Goal: Information Seeking & Learning: Learn about a topic

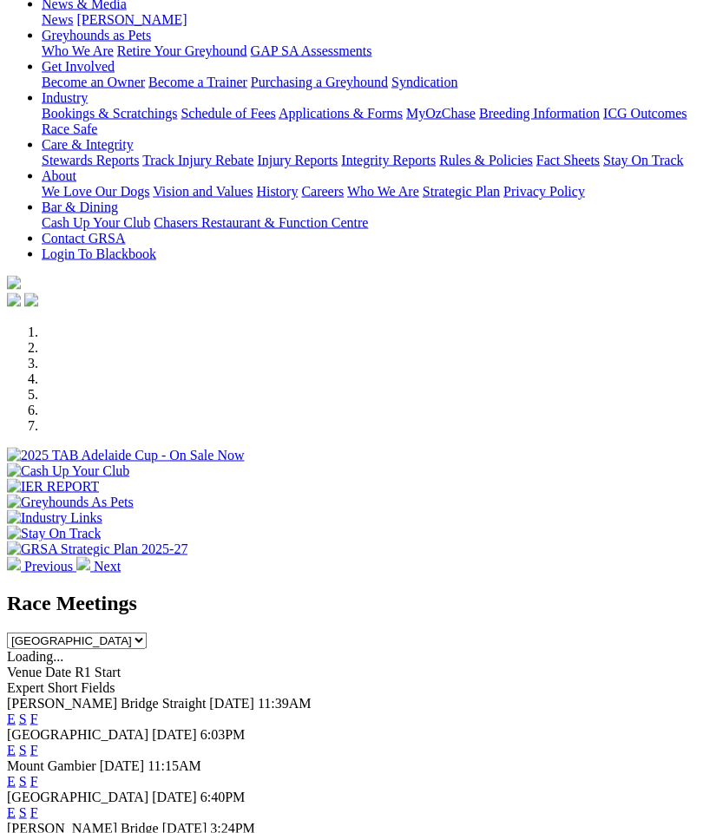
scroll to position [256, 0]
click at [38, 711] on link "F" at bounding box center [34, 718] width 8 height 15
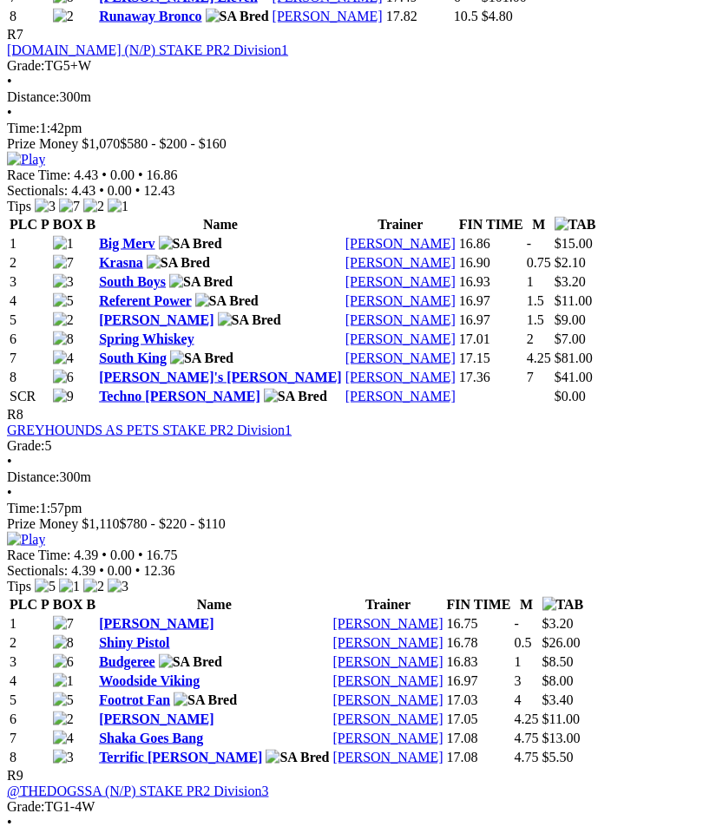
scroll to position [2815, 0]
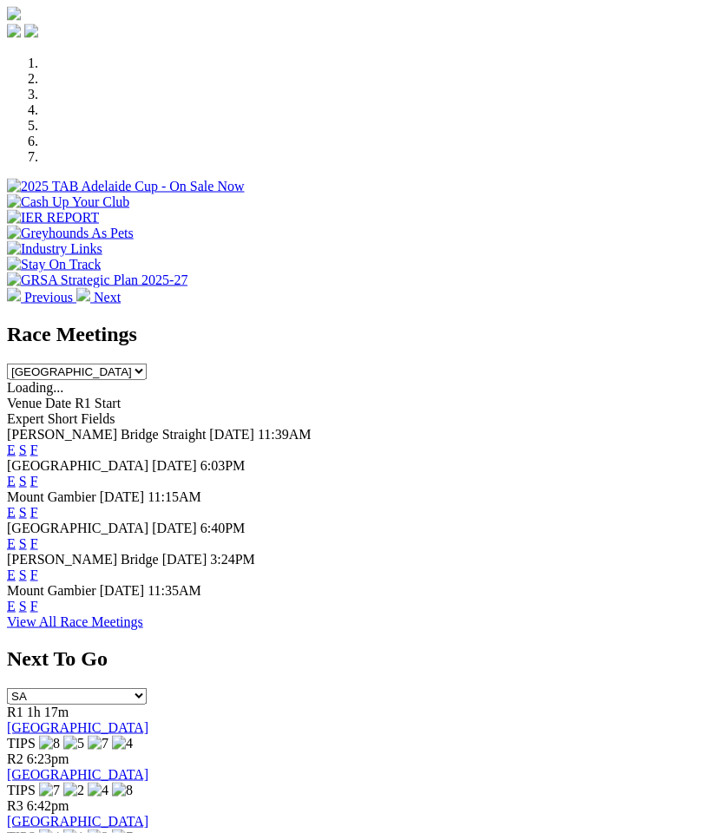
scroll to position [525, 0]
click at [38, 536] on link "F" at bounding box center [34, 543] width 8 height 15
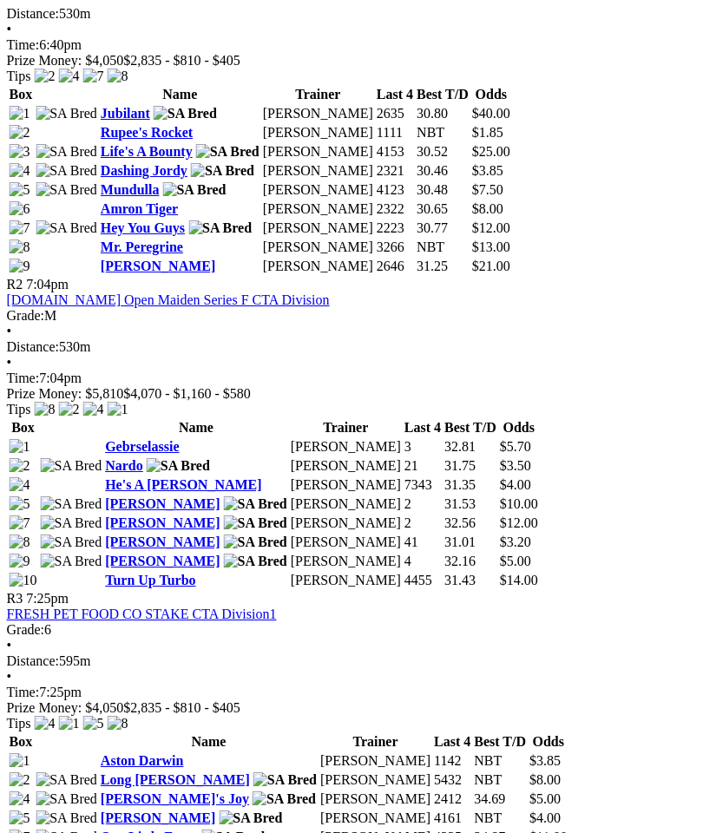
scroll to position [1009, 0]
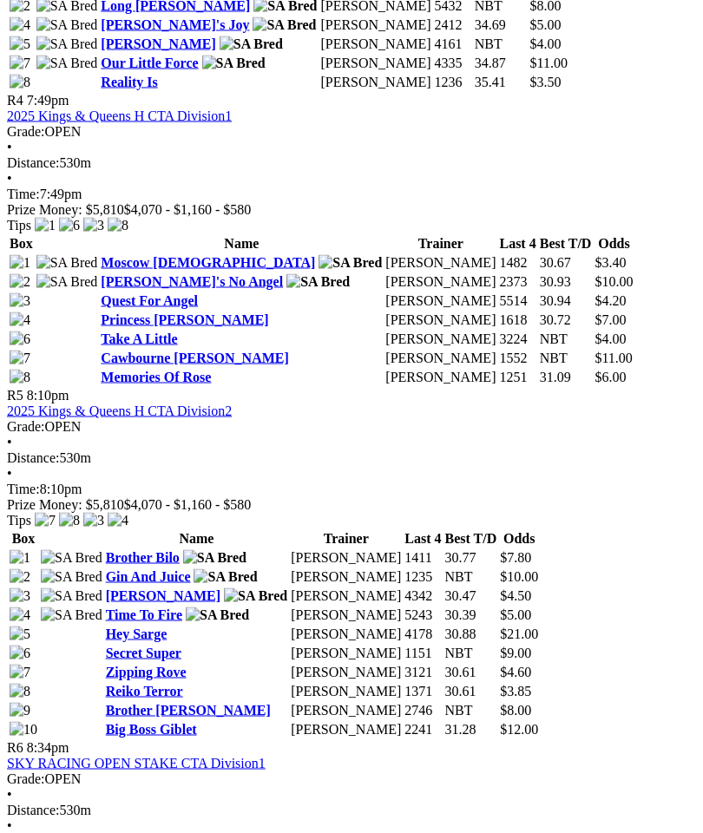
scroll to position [1787, 39]
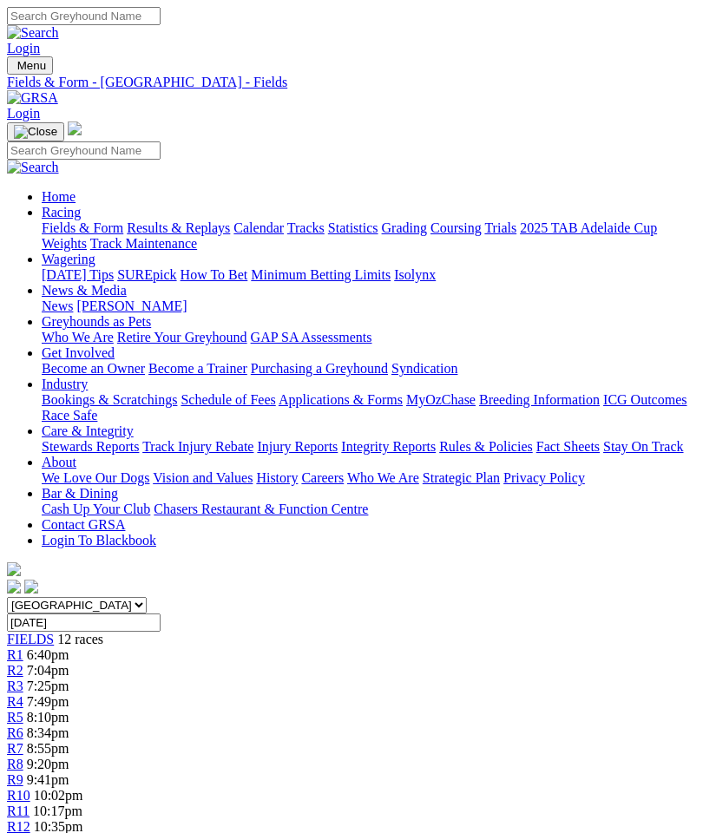
scroll to position [1857, 39]
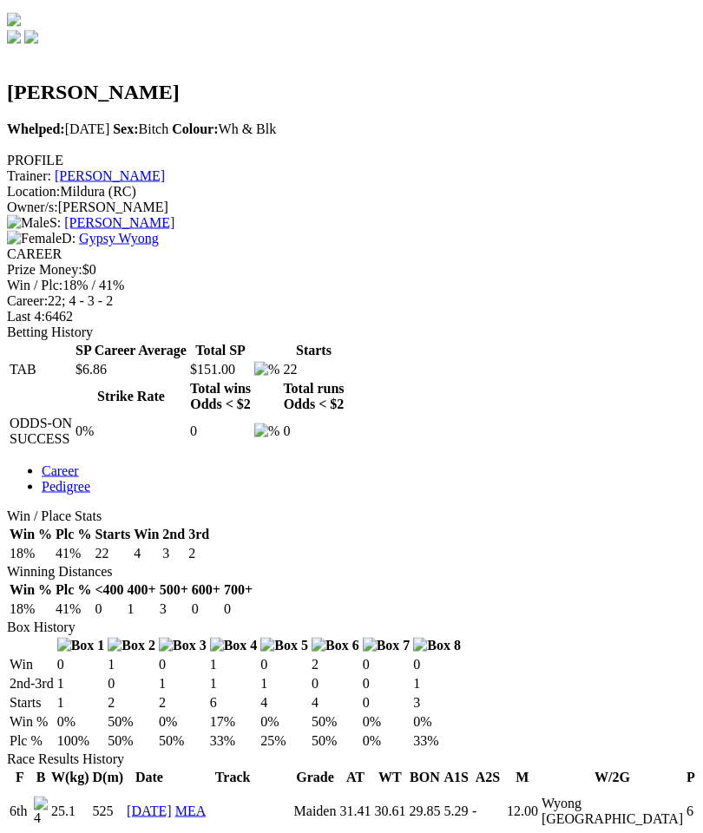
scroll to position [535, 0]
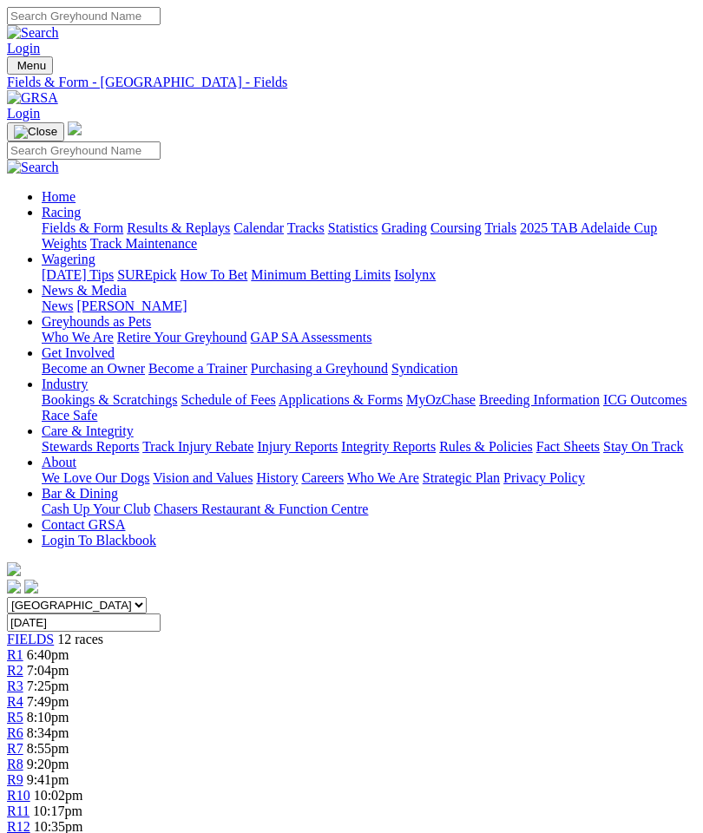
scroll to position [1857, 39]
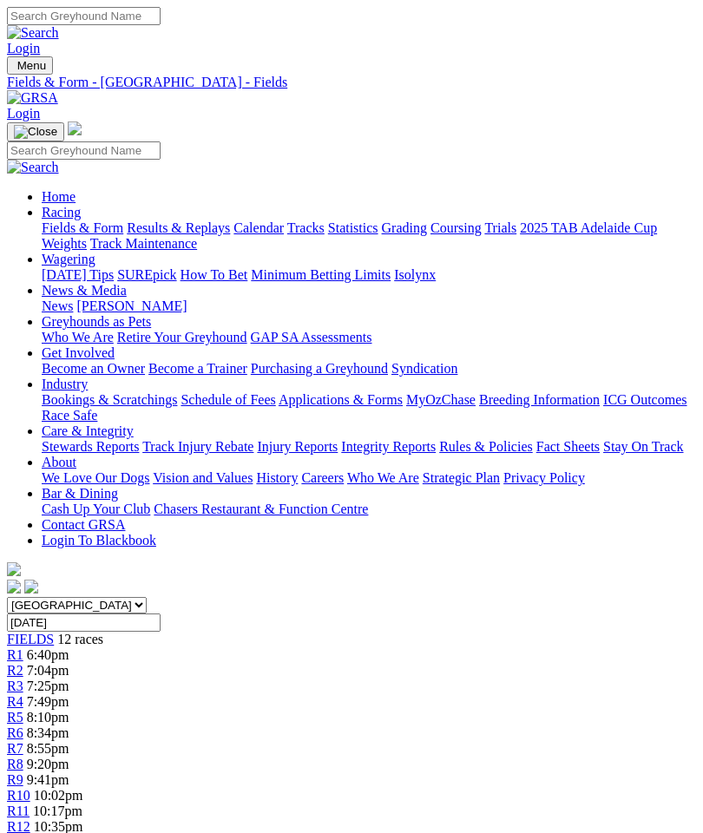
scroll to position [1857, 39]
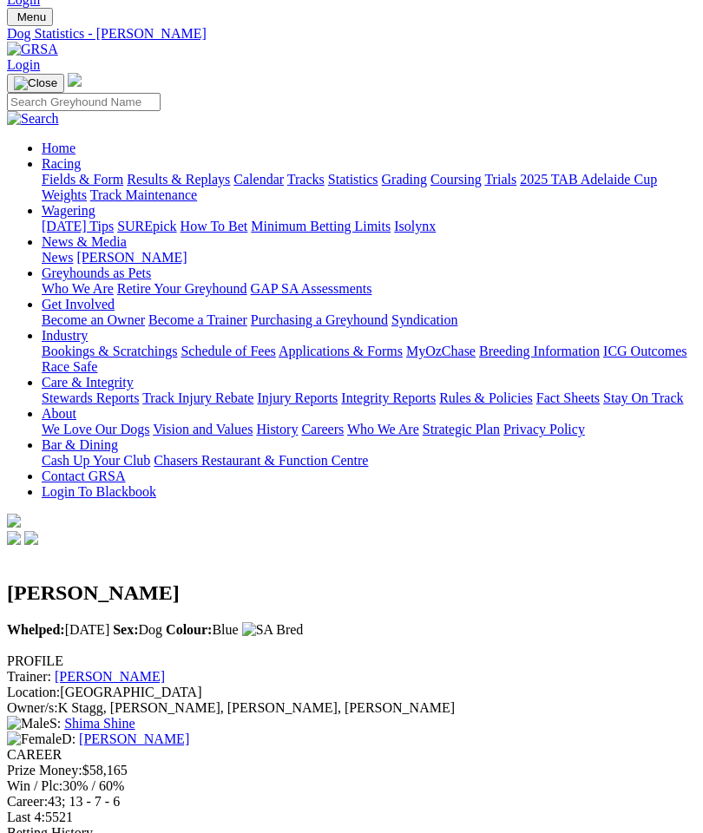
scroll to position [30, 0]
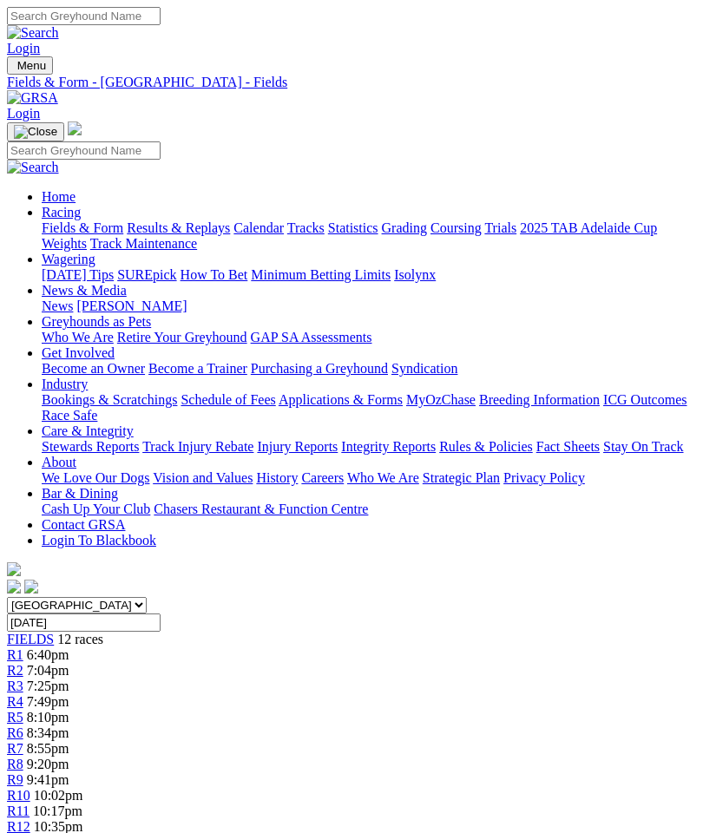
scroll to position [1857, 39]
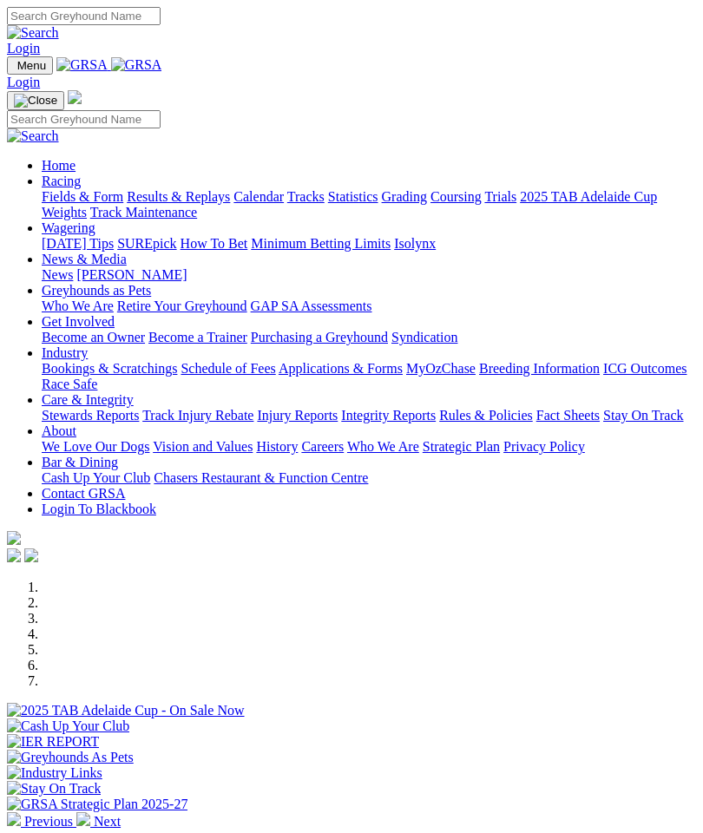
scroll to position [525, 0]
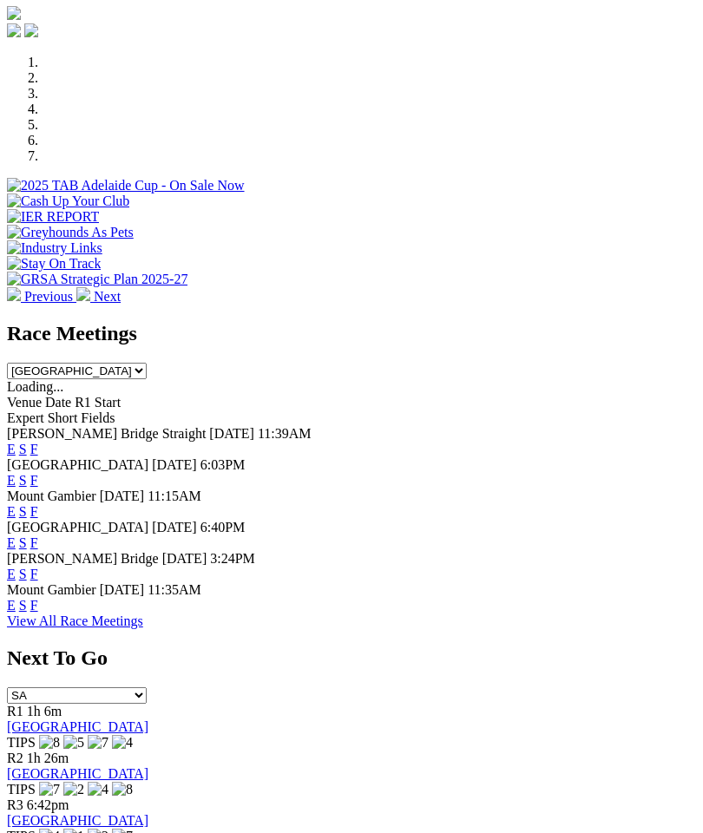
click at [38, 567] on link "F" at bounding box center [34, 574] width 8 height 15
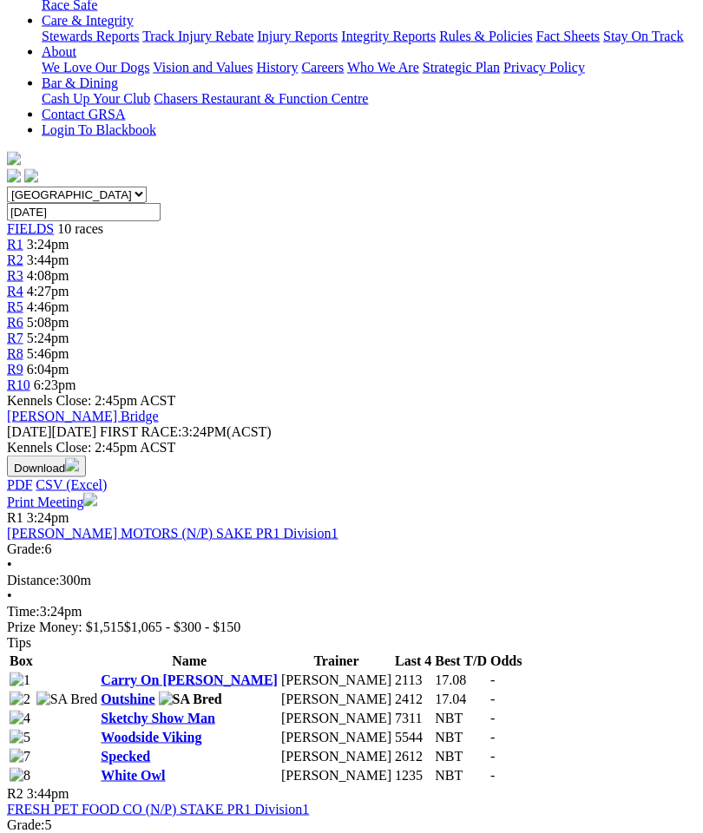
scroll to position [413, 0]
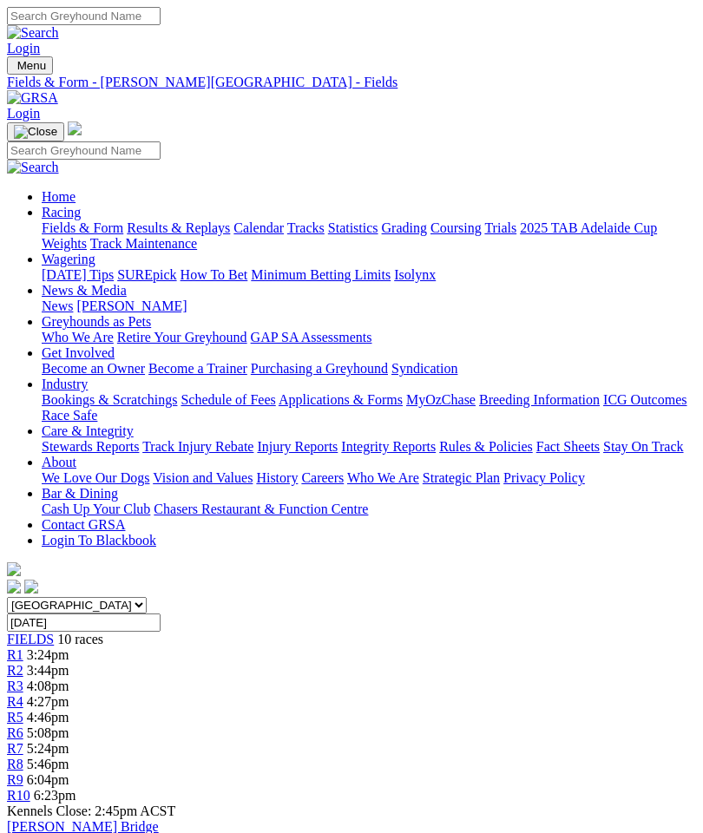
scroll to position [483, 0]
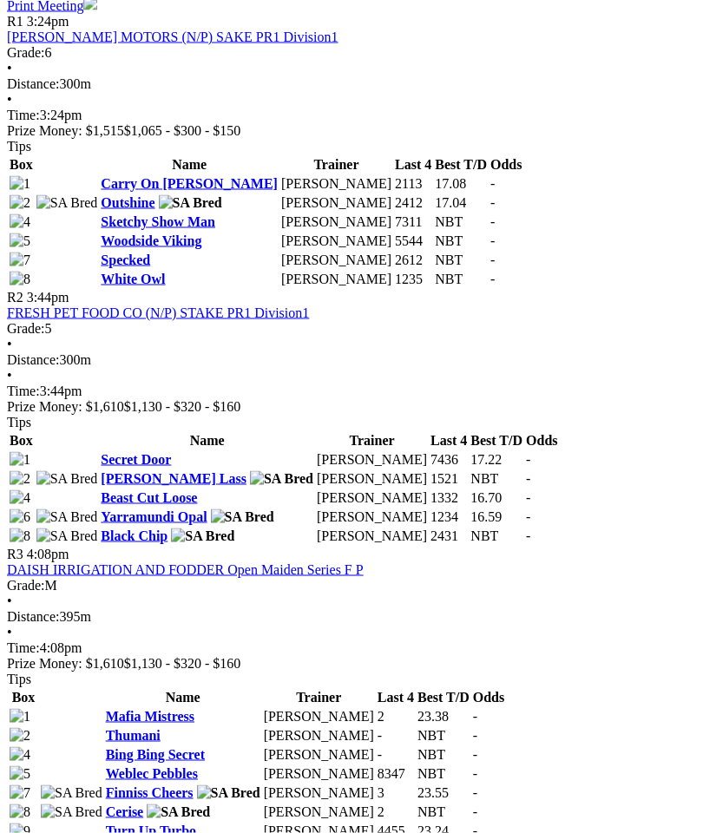
scroll to position [907, 22]
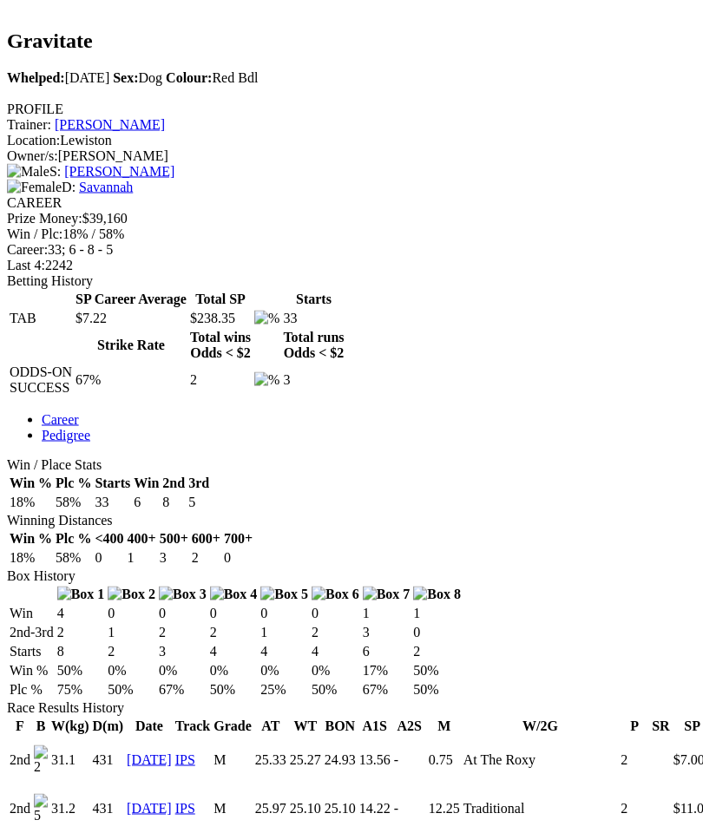
scroll to position [583, 0]
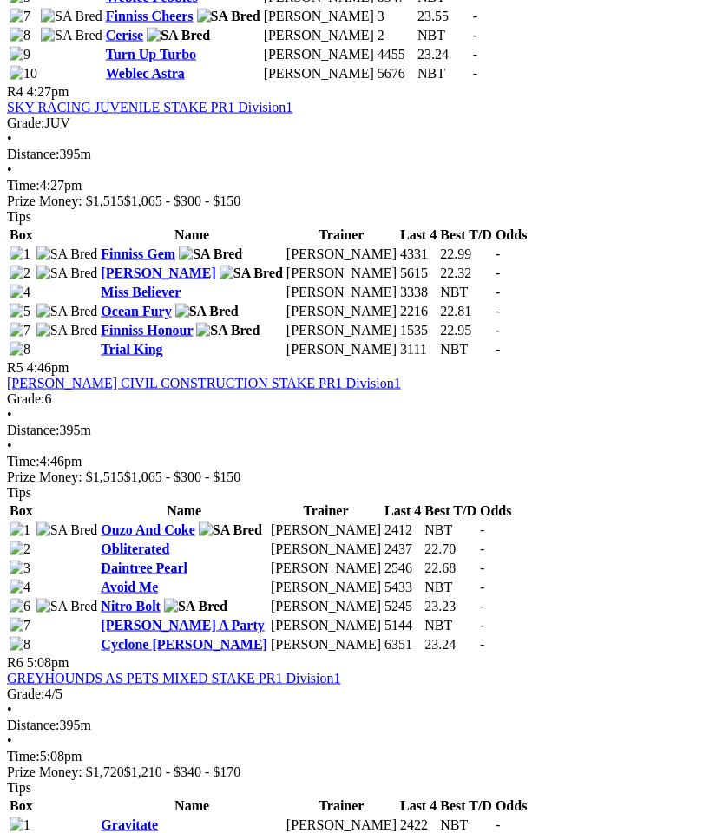
scroll to position [1684, 0]
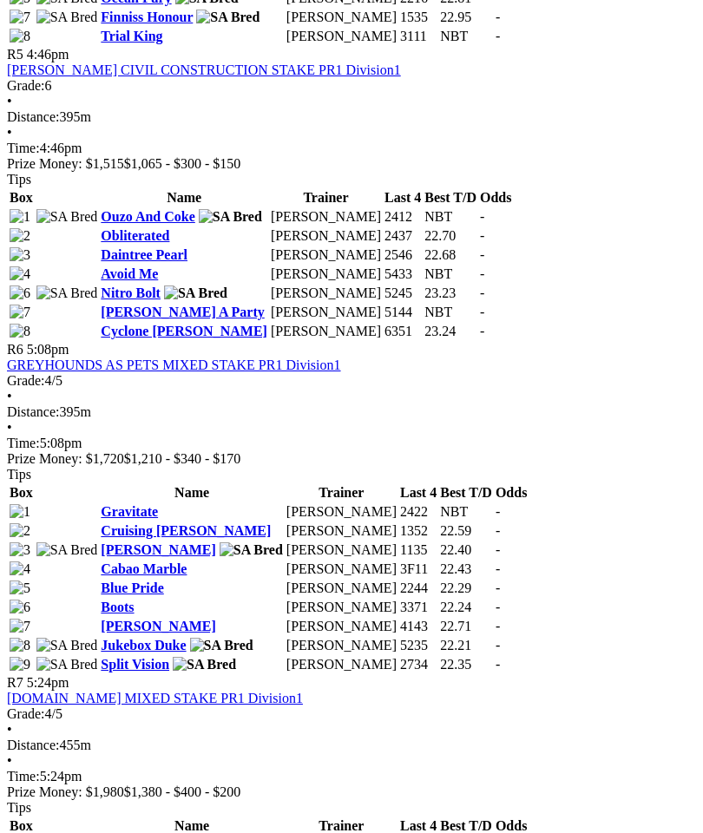
scroll to position [2022, 0]
